Goal: Communication & Community: Answer question/provide support

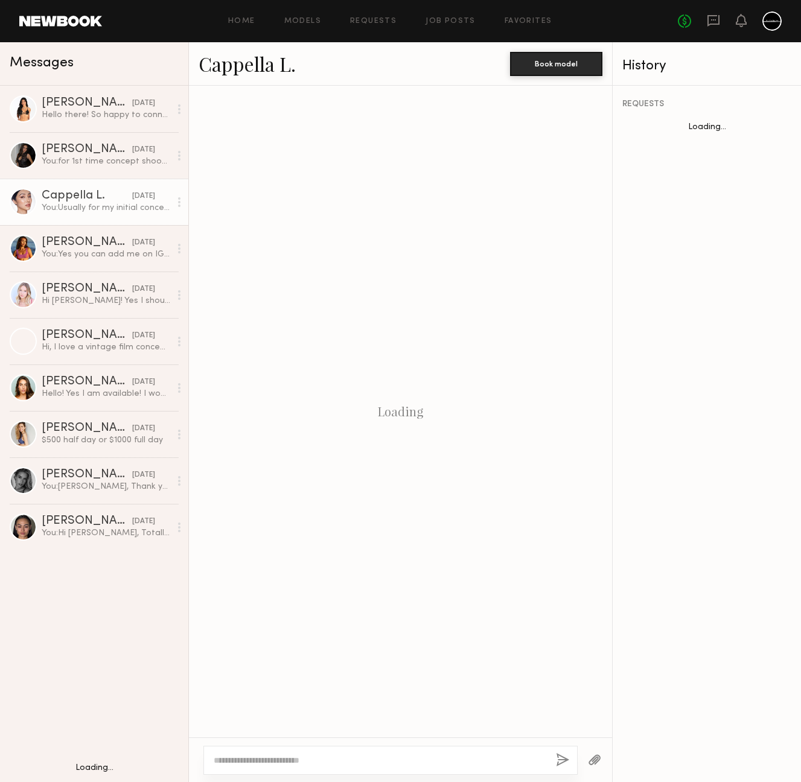
scroll to position [1021, 0]
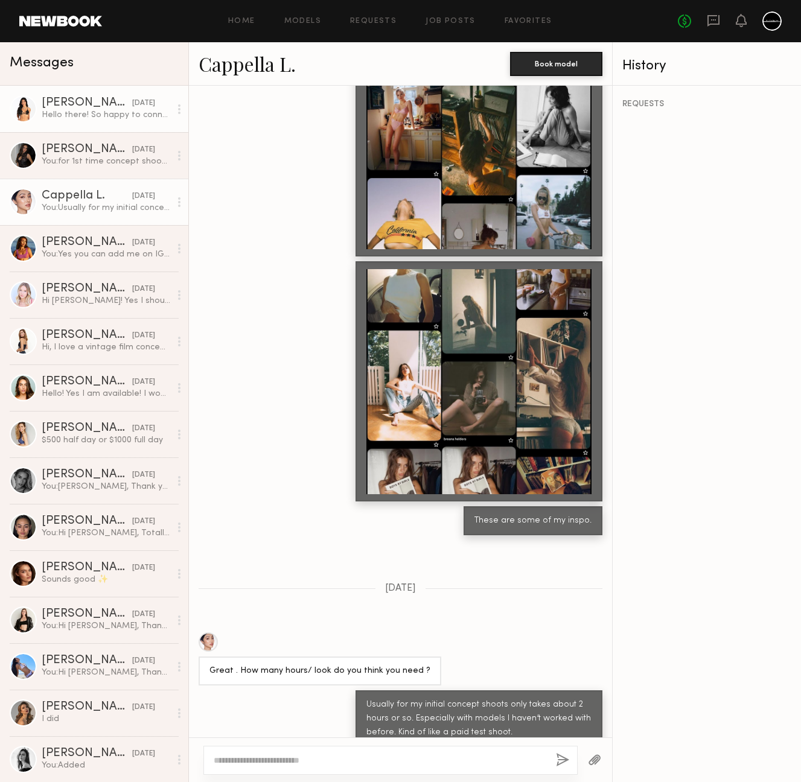
click at [74, 109] on div "Hello there! So happy to connect with you, just followed you on IG - would love…" at bounding box center [106, 114] width 129 height 11
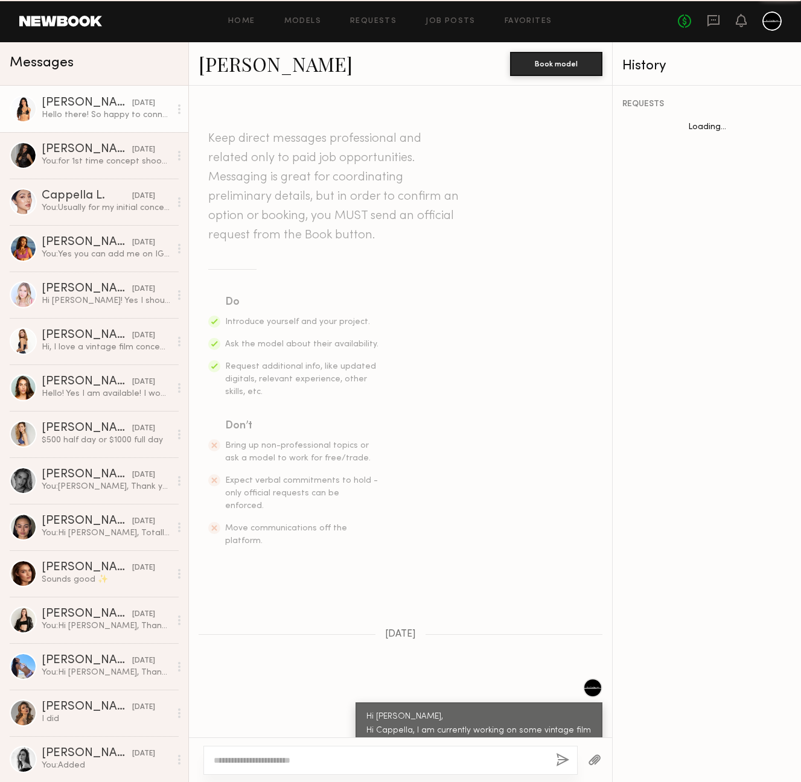
scroll to position [182, 0]
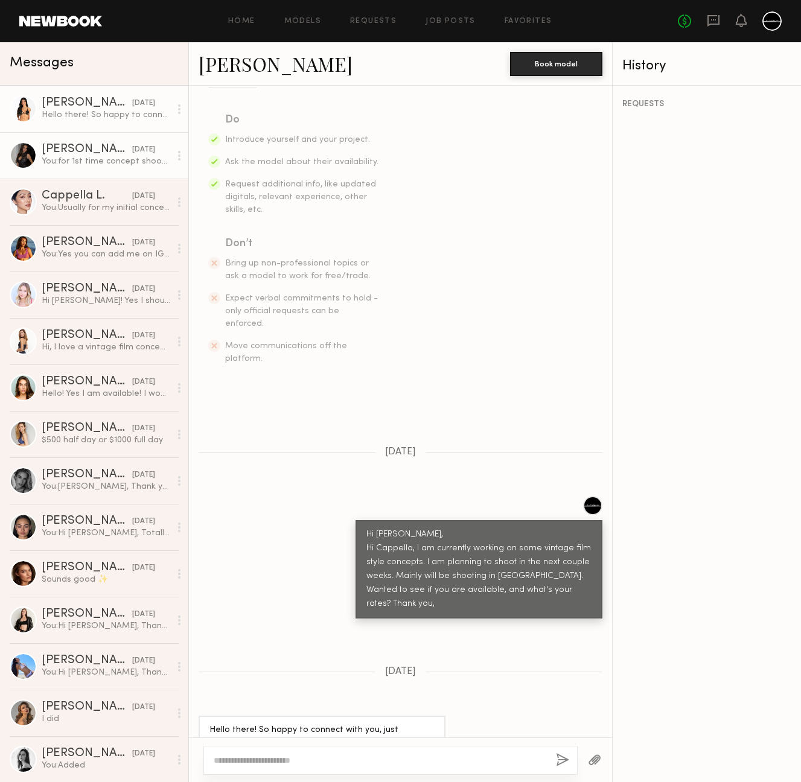
click at [52, 148] on div "[PERSON_NAME]" at bounding box center [87, 150] width 91 height 12
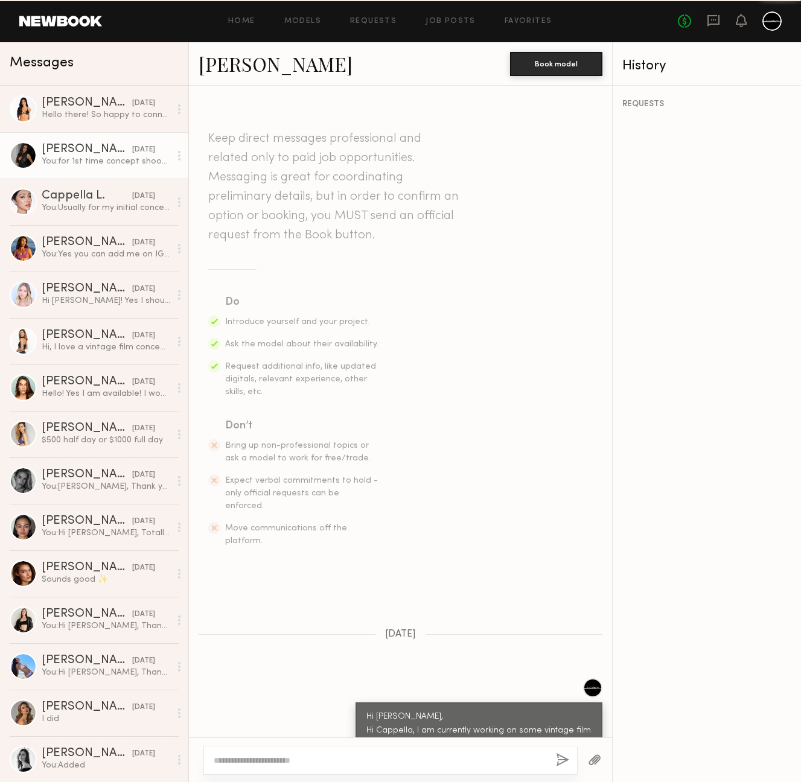
scroll to position [522, 0]
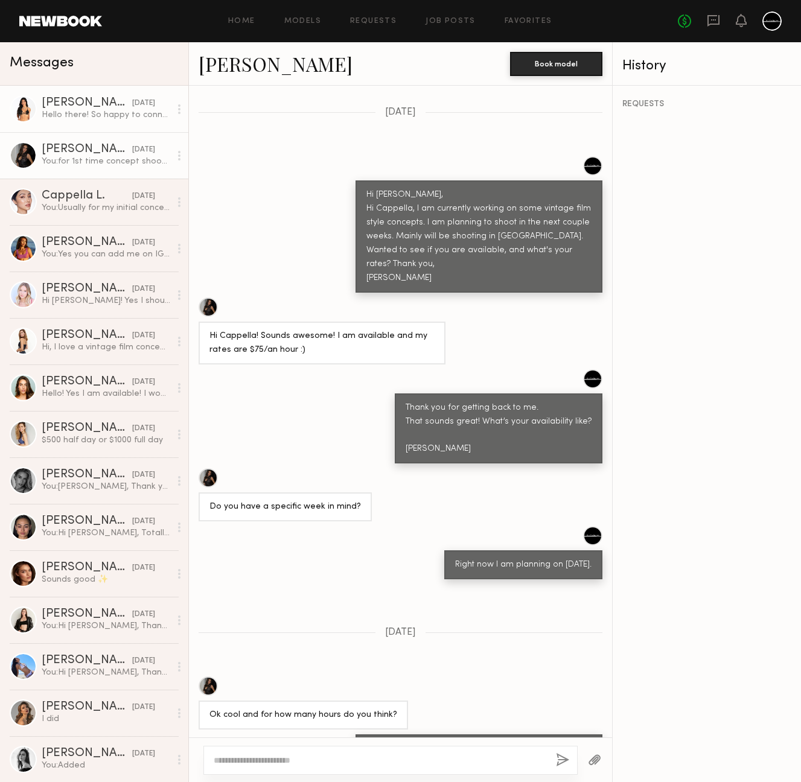
click at [68, 116] on div "Hello there! So happy to connect with you, just followed you on IG - would love…" at bounding box center [106, 114] width 129 height 11
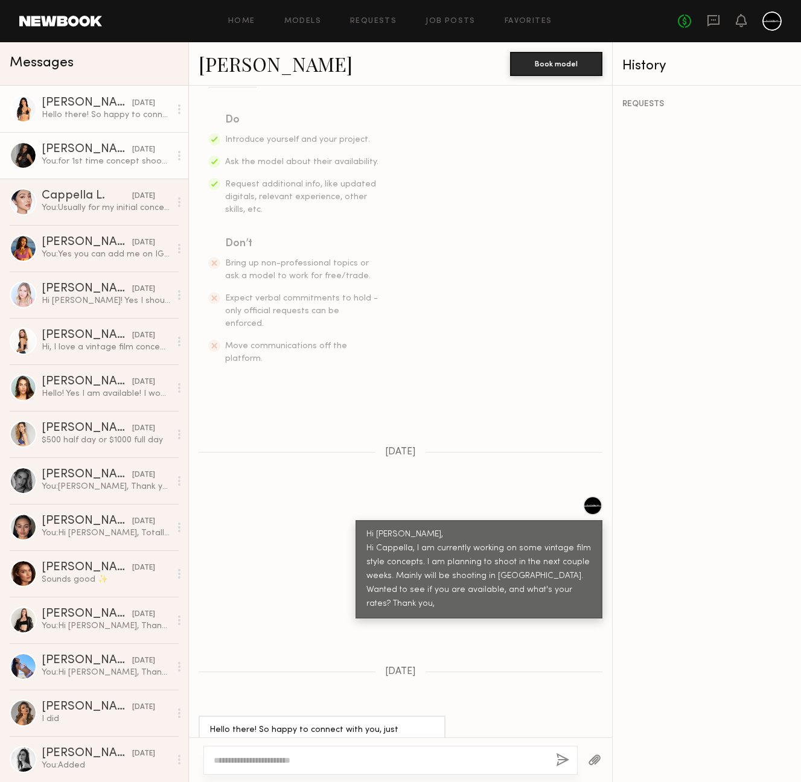
click at [88, 140] on link "[PERSON_NAME] [DATE] You: for 1st time concept shoot, I usually try keep it aro…" at bounding box center [94, 155] width 188 height 46
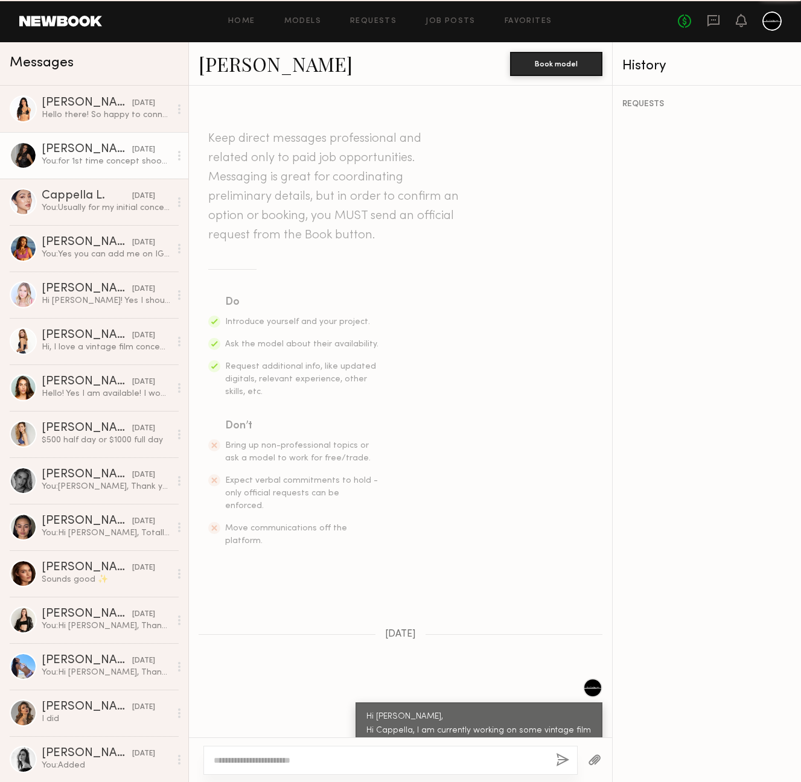
scroll to position [522, 0]
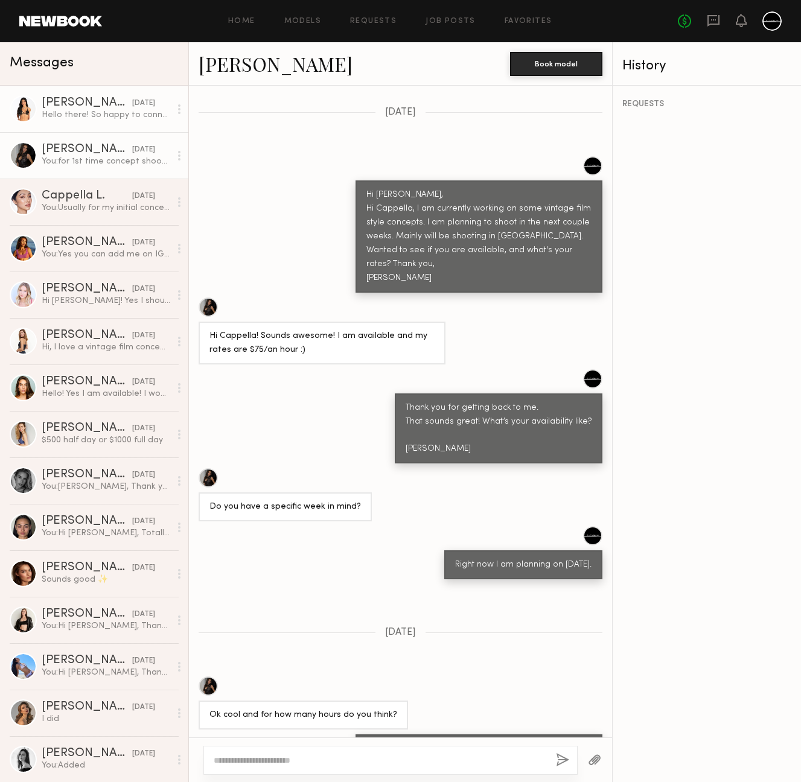
click at [88, 112] on div "Hello there! So happy to connect with you, just followed you on IG - would love…" at bounding box center [106, 114] width 129 height 11
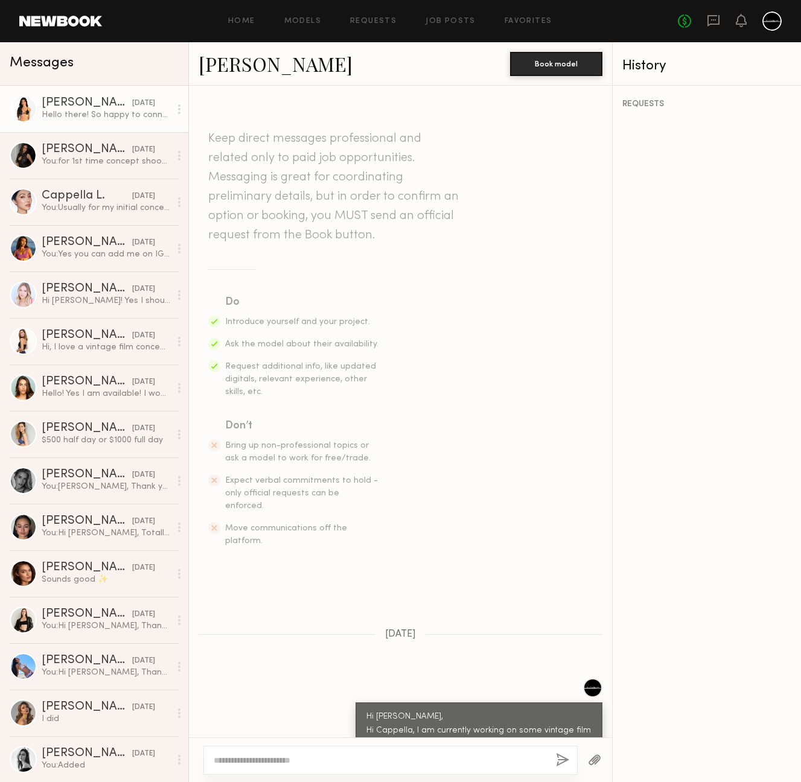
scroll to position [182, 0]
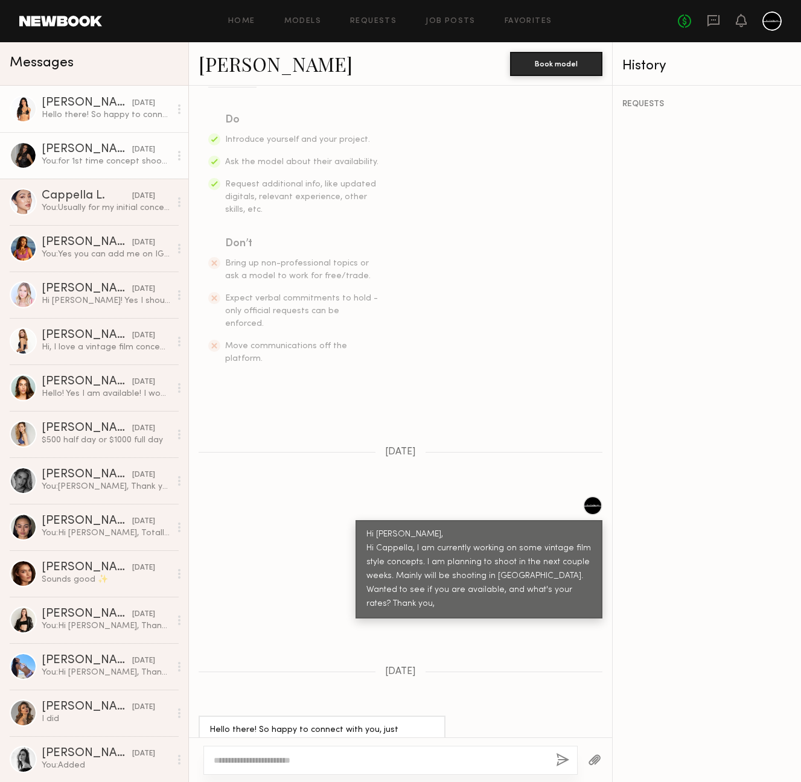
click at [69, 159] on div "You: for 1st time concept shoot, I usually try keep it around 2 to 3 hours." at bounding box center [106, 161] width 129 height 11
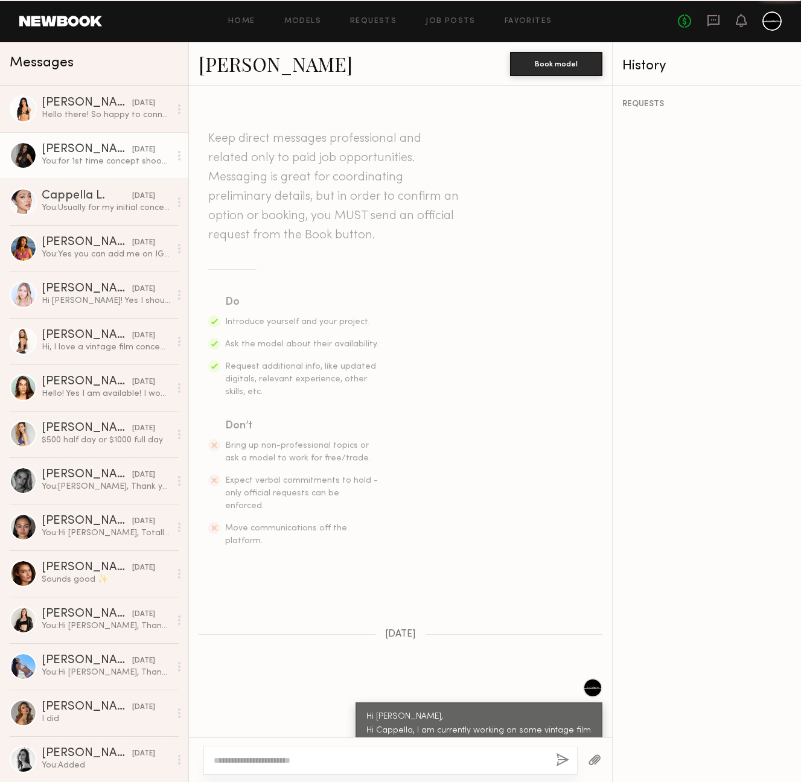
scroll to position [522, 0]
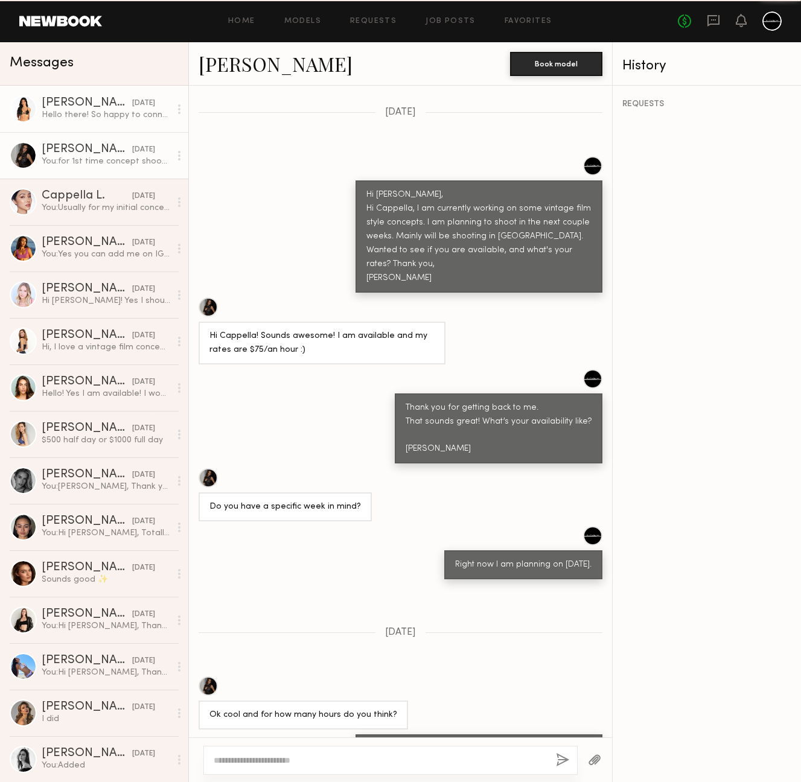
click at [74, 115] on div "Hello there! So happy to connect with you, just followed you on IG - would love…" at bounding box center [106, 114] width 129 height 11
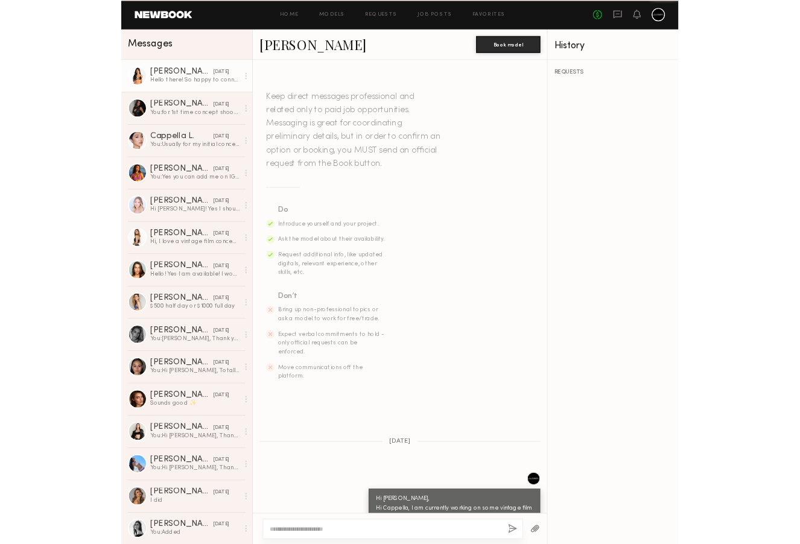
scroll to position [182, 0]
